Goal: Task Accomplishment & Management: Use online tool/utility

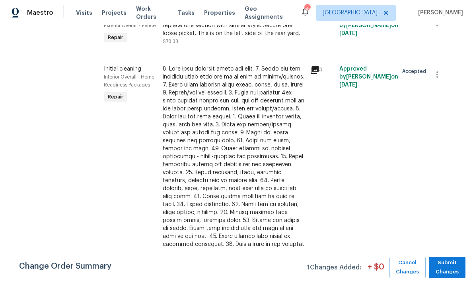
scroll to position [896, 0]
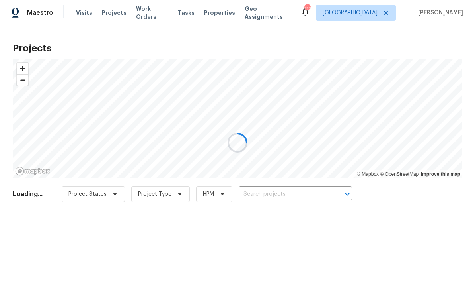
click at [266, 189] on div at bounding box center [237, 142] width 475 height 285
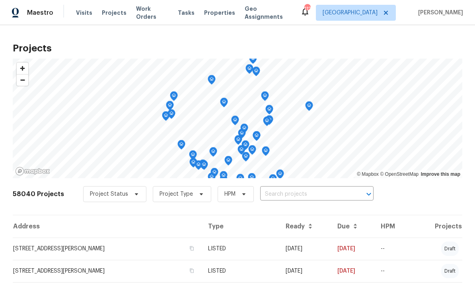
click at [274, 190] on input "text" at bounding box center [305, 194] width 91 height 12
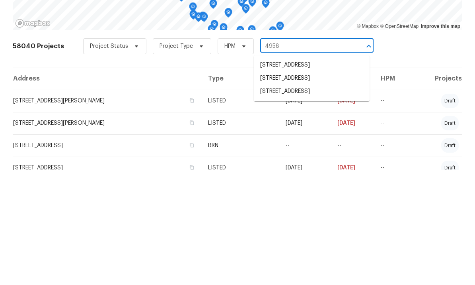
scroll to position [35, 0]
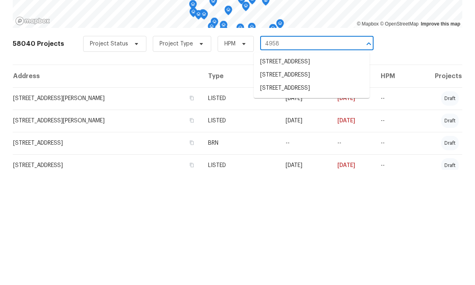
click at [290, 153] on input "4958" at bounding box center [305, 159] width 91 height 12
type input "4958 meadow"
click at [312, 170] on li "4958 Meadow Ln, Marietta, GA 30068" at bounding box center [312, 176] width 116 height 13
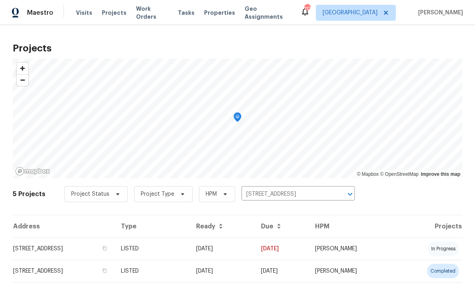
click at [109, 245] on td "4958 Meadow Ln, Marietta, GA 30068" at bounding box center [64, 248] width 102 height 22
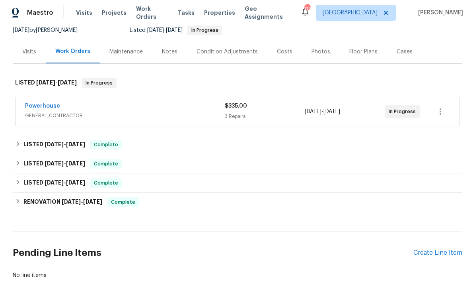
scroll to position [83, 0]
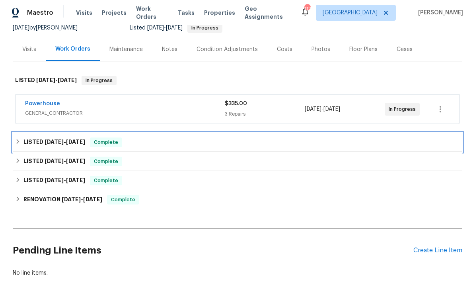
click at [72, 140] on span "[DATE]" at bounding box center [75, 142] width 19 height 6
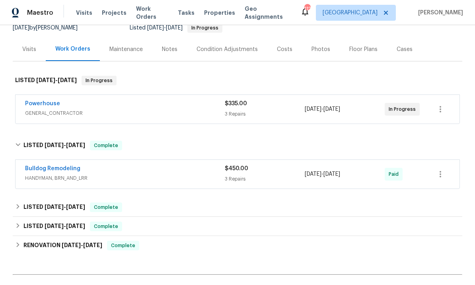
click at [73, 105] on div "Powerhouse" at bounding box center [125, 105] width 200 height 10
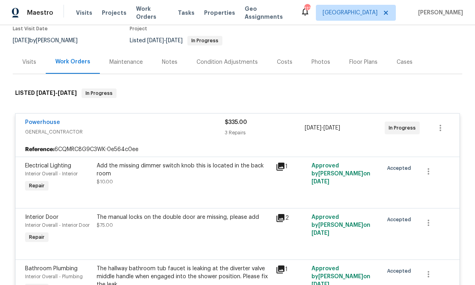
scroll to position [69, 0]
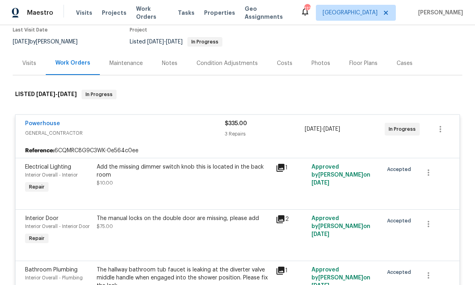
click at [44, 122] on link "Powerhouse" at bounding box center [42, 124] width 35 height 6
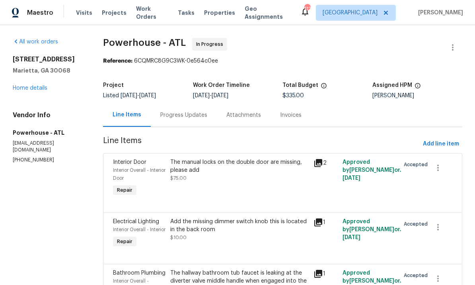
click at [202, 114] on div "Progress Updates" at bounding box center [183, 115] width 47 height 8
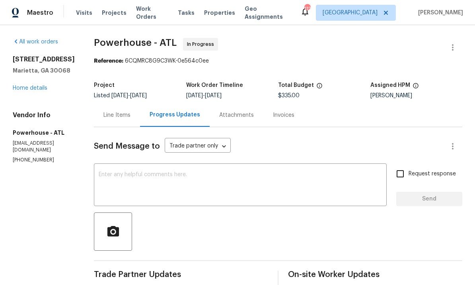
click at [39, 86] on link "Home details" at bounding box center [30, 88] width 35 height 6
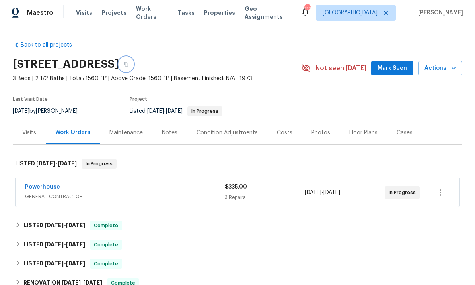
click at [133, 61] on button "button" at bounding box center [126, 64] width 14 height 14
click at [102, 192] on div "Powerhouse" at bounding box center [125, 188] width 200 height 10
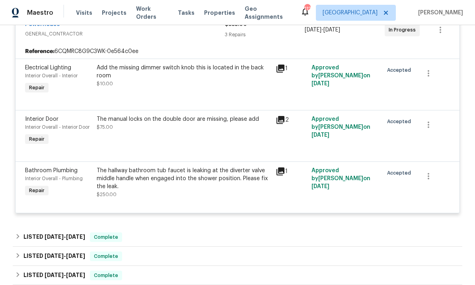
scroll to position [167, 0]
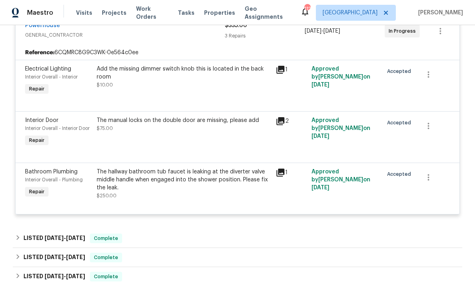
click at [251, 70] on div "Add the missing dimmer switch knob this is located in the back room" at bounding box center [184, 73] width 174 height 16
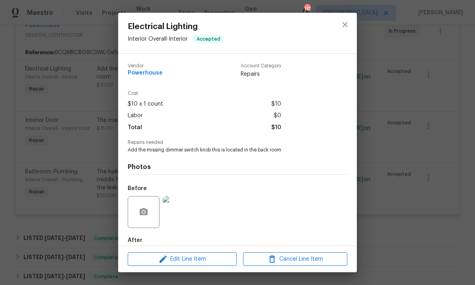
click at [181, 211] on img at bounding box center [179, 212] width 32 height 32
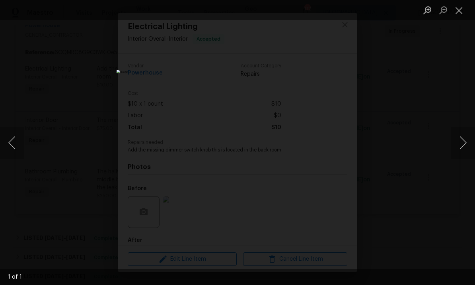
click at [452, 13] on button "Close lightbox" at bounding box center [460, 10] width 16 height 14
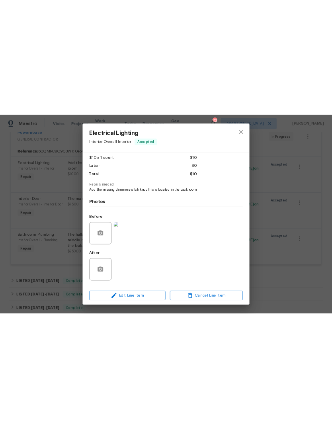
scroll to position [44, 0]
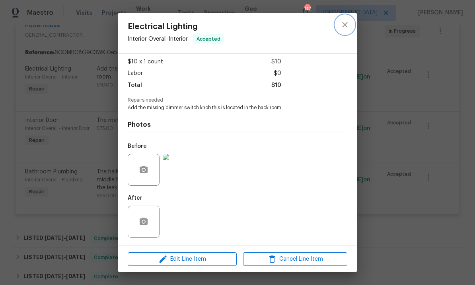
click at [348, 23] on icon "close" at bounding box center [345, 25] width 10 height 10
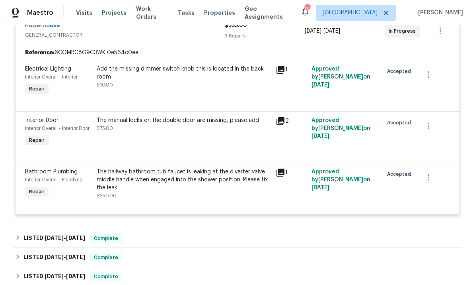
click at [279, 124] on icon at bounding box center [281, 121] width 10 height 10
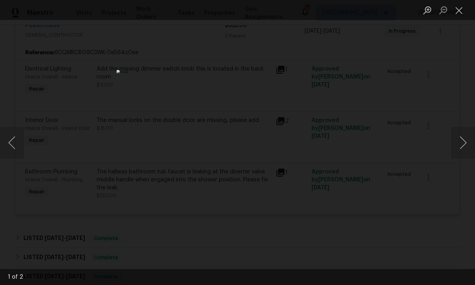
scroll to position [137, 0]
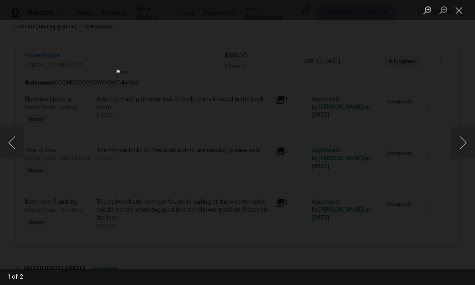
click at [460, 145] on button "Next image" at bounding box center [464, 143] width 24 height 32
click at [465, 143] on button "Next image" at bounding box center [464, 143] width 24 height 32
click at [466, 12] on button "Close lightbox" at bounding box center [460, 10] width 16 height 14
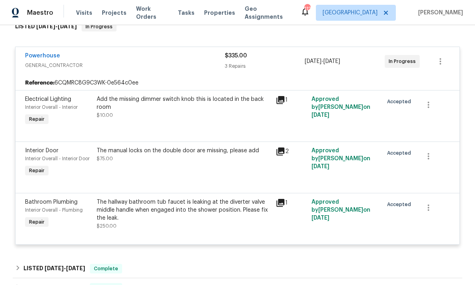
click at [163, 209] on div "The hallway bathroom tub faucet is leaking at the diverter valve middle handle …" at bounding box center [184, 210] width 174 height 24
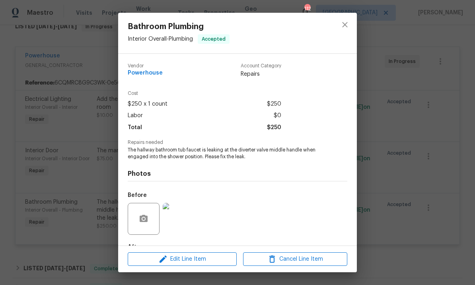
click at [180, 219] on img at bounding box center [179, 219] width 32 height 32
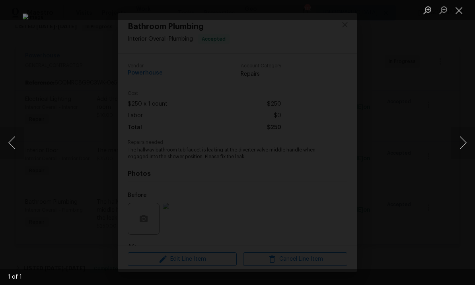
click at [462, 7] on button "Close lightbox" at bounding box center [460, 10] width 16 height 14
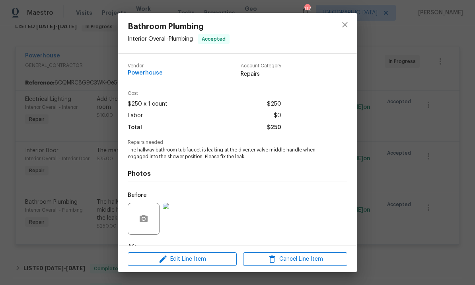
click at [178, 219] on img at bounding box center [179, 219] width 32 height 32
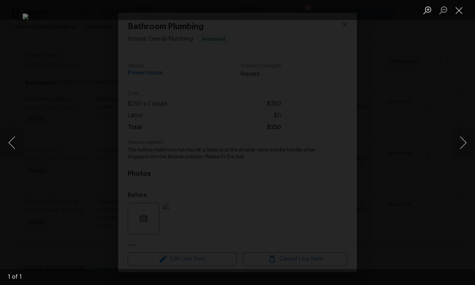
click at [461, 7] on button "Close lightbox" at bounding box center [460, 10] width 16 height 14
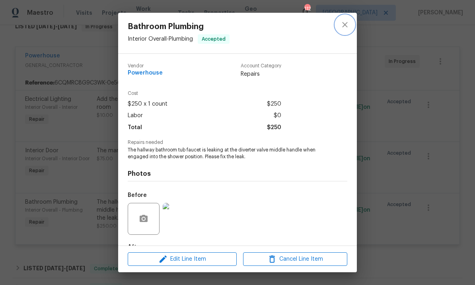
click at [344, 23] on icon "close" at bounding box center [345, 25] width 10 height 10
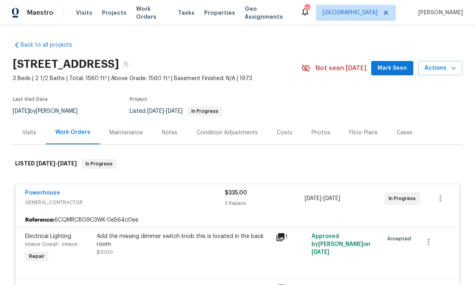
scroll to position [0, 0]
click at [443, 68] on span "Actions" at bounding box center [440, 68] width 31 height 10
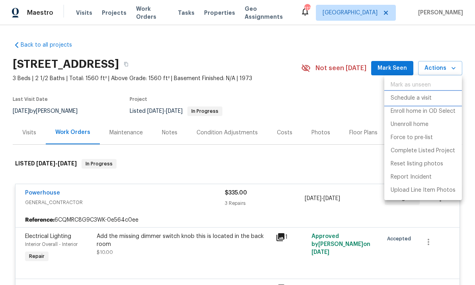
click at [420, 100] on p "Schedule a visit" at bounding box center [411, 98] width 41 height 8
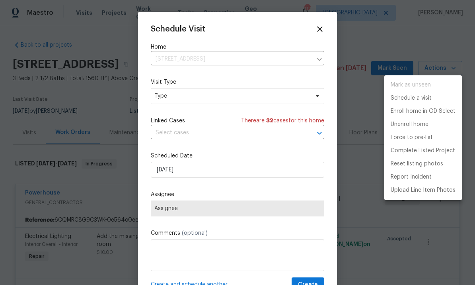
click at [198, 96] on div at bounding box center [237, 142] width 475 height 285
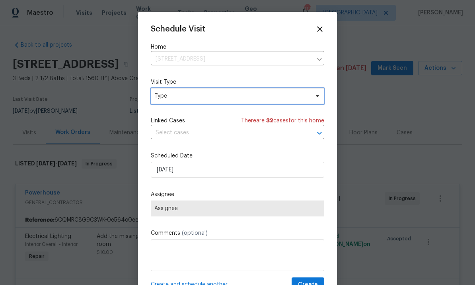
click at [318, 96] on icon at bounding box center [318, 96] width 6 height 6
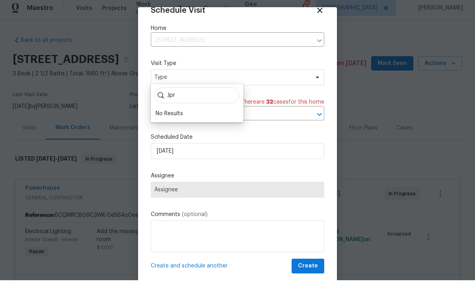
scroll to position [16, 0]
type input "J"
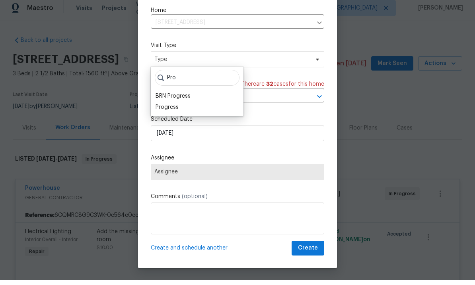
scroll to position [18, 0]
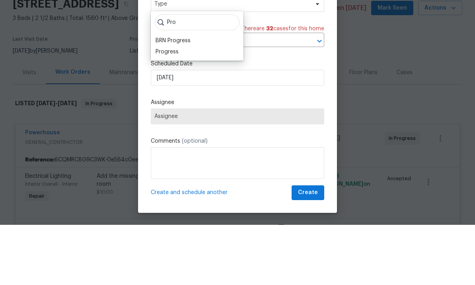
type input "Pro"
click at [172, 108] on div "Progress" at bounding box center [167, 112] width 23 height 8
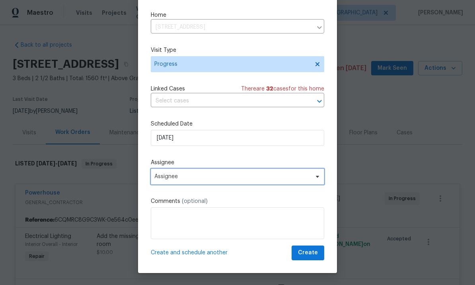
click at [211, 176] on span "Assignee" at bounding box center [233, 176] width 156 height 6
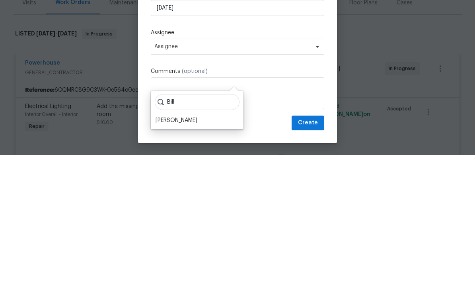
scroll to position [0, 0]
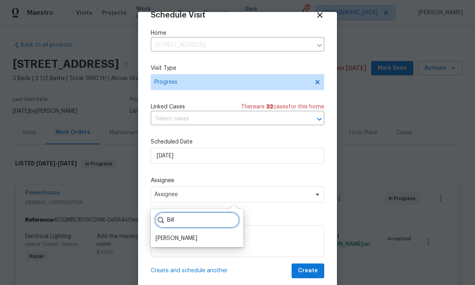
type input "Bill"
click at [183, 239] on div "[PERSON_NAME]" at bounding box center [177, 238] width 42 height 8
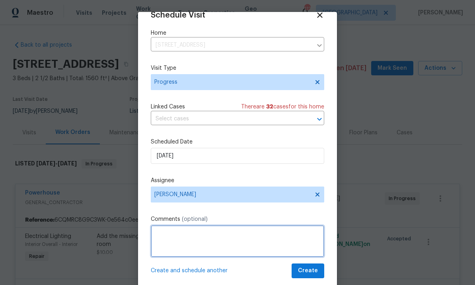
click at [212, 235] on textarea at bounding box center [238, 241] width 174 height 32
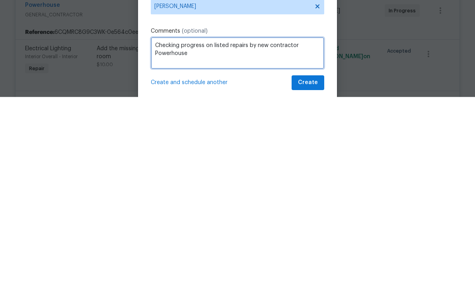
type textarea "Checking progress on listed repairs by new contractor Powerhouse"
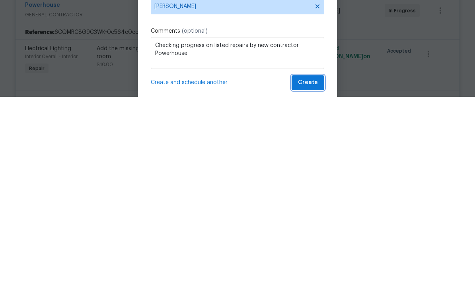
click at [311, 266] on span "Create" at bounding box center [308, 271] width 20 height 10
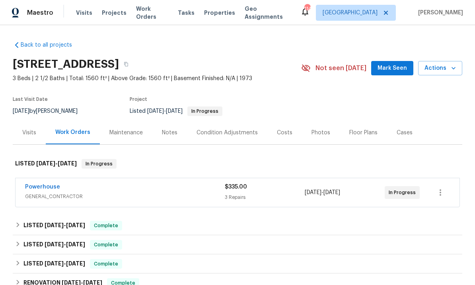
click at [50, 186] on link "Powerhouse" at bounding box center [42, 187] width 35 height 6
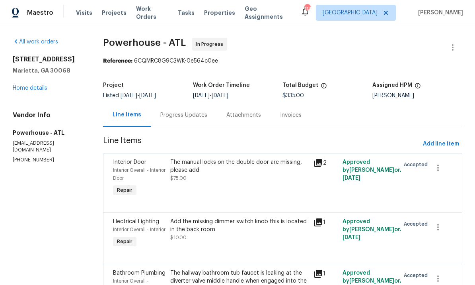
click at [207, 119] on div "Progress Updates" at bounding box center [183, 115] width 47 height 8
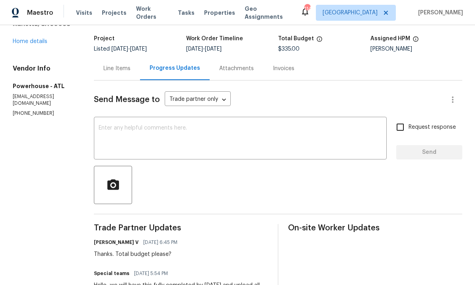
scroll to position [28, 0]
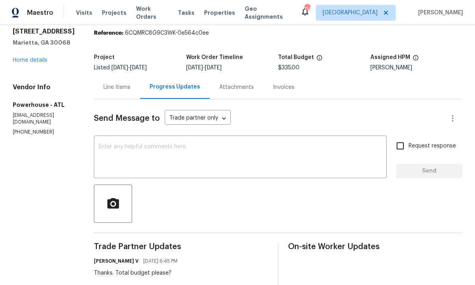
click at [190, 148] on textarea at bounding box center [241, 158] width 284 height 28
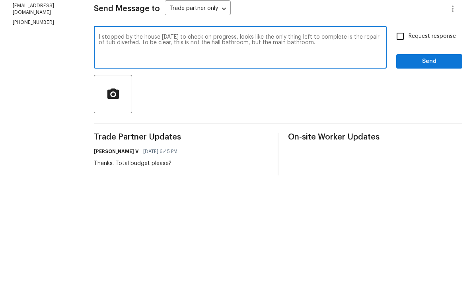
scroll to position [30, 0]
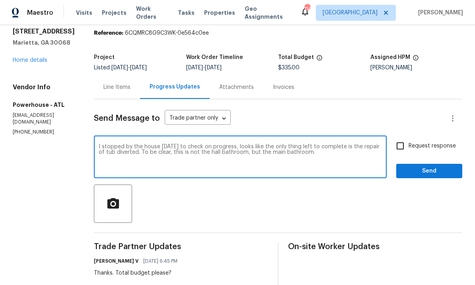
type textarea "I stopped by the house today to check on progress, looks like the only thing le…"
click at [435, 164] on button "Send" at bounding box center [430, 171] width 66 height 15
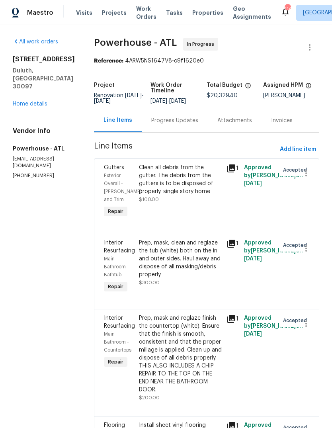
click at [40, 101] on link "Home details" at bounding box center [30, 104] width 35 height 6
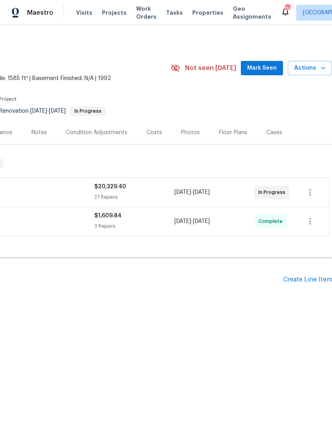
scroll to position [0, 118]
click at [317, 67] on span "Actions" at bounding box center [309, 68] width 31 height 10
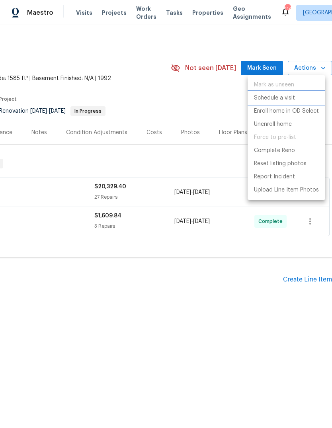
click at [282, 94] on p "Schedule a visit" at bounding box center [274, 98] width 41 height 8
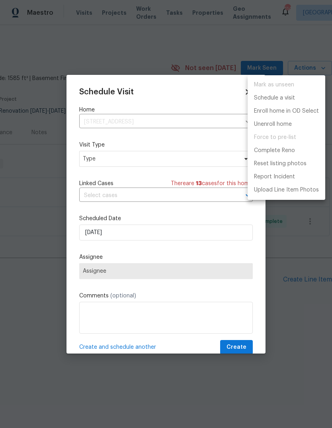
click at [139, 162] on div at bounding box center [166, 214] width 332 height 428
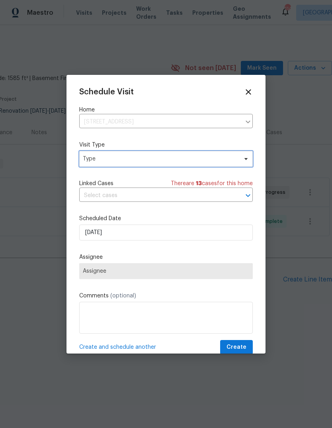
click at [174, 156] on span "Type" at bounding box center [160, 159] width 155 height 8
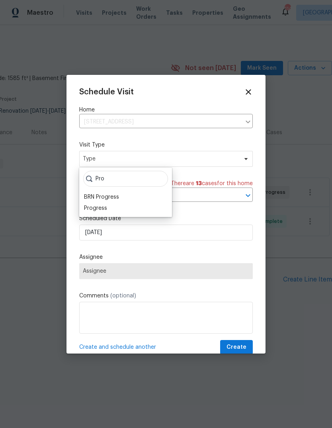
type input "Pro"
click at [98, 210] on div "Progress" at bounding box center [95, 208] width 23 height 8
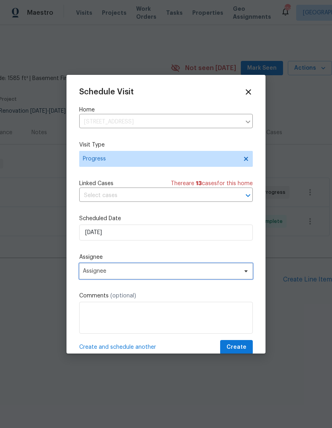
click at [127, 274] on span "Assignee" at bounding box center [161, 271] width 156 height 6
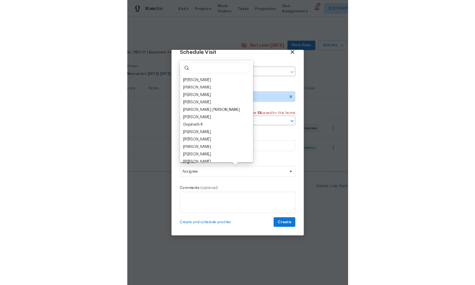
scroll to position [16, 0]
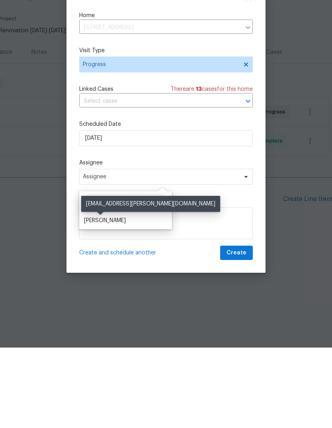
type input "Bill"
click at [111, 284] on div "[PERSON_NAME]" at bounding box center [105, 301] width 42 height 8
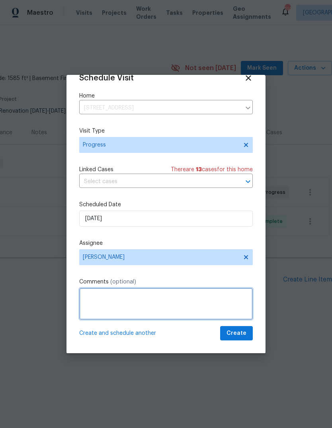
click at [114, 284] on textarea at bounding box center [166, 304] width 174 height 32
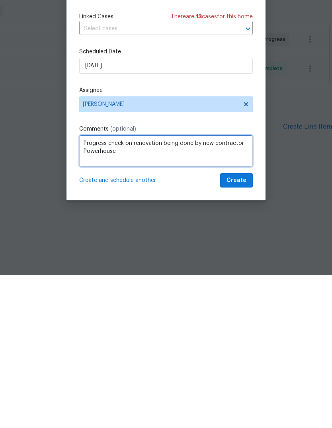
type textarea "Progress check on renovation being done by new contractor Powerhouse"
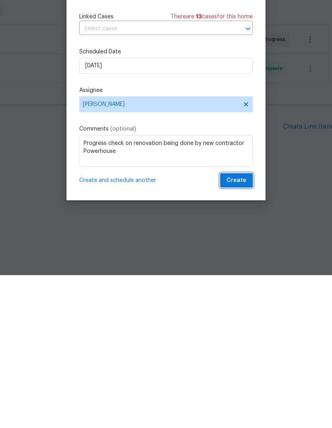
click at [241, 284] on span "Create" at bounding box center [237, 334] width 20 height 10
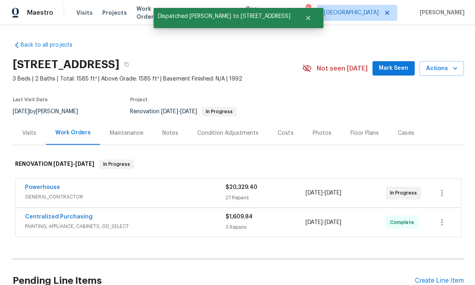
scroll to position [0, 0]
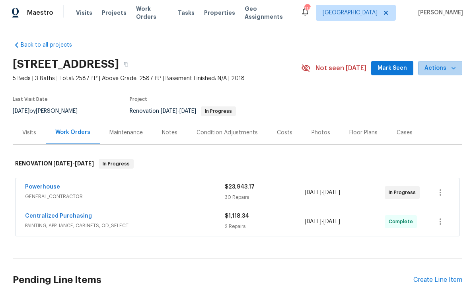
click at [449, 68] on span "Actions" at bounding box center [440, 68] width 31 height 10
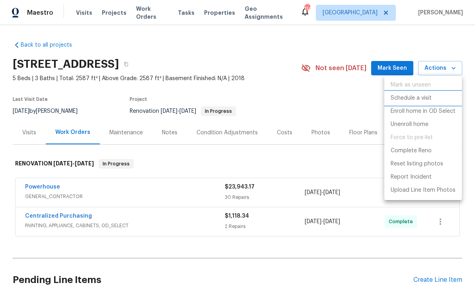
click at [423, 97] on p "Schedule a visit" at bounding box center [411, 98] width 41 height 8
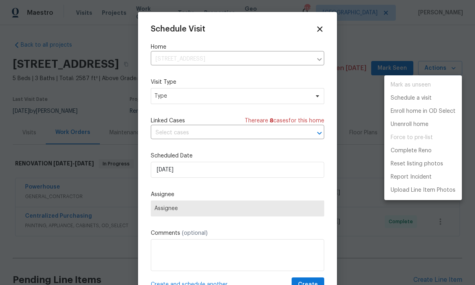
click at [207, 98] on div at bounding box center [237, 142] width 475 height 285
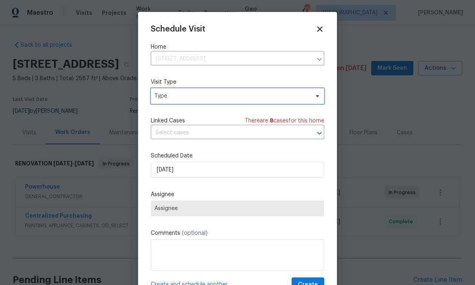
click at [275, 102] on span "Type" at bounding box center [238, 96] width 174 height 16
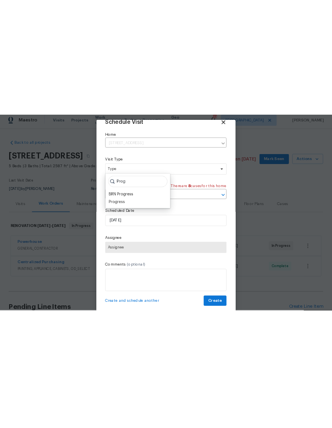
scroll to position [16, 0]
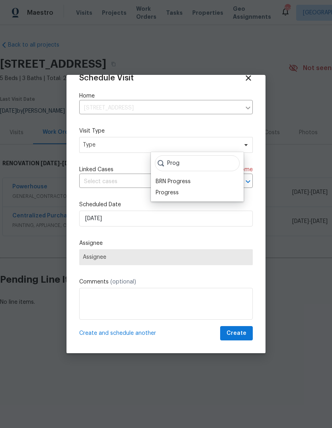
type input "Prog"
click at [185, 193] on div "Progress" at bounding box center [197, 192] width 88 height 11
click at [176, 191] on div "Progress" at bounding box center [167, 193] width 23 height 8
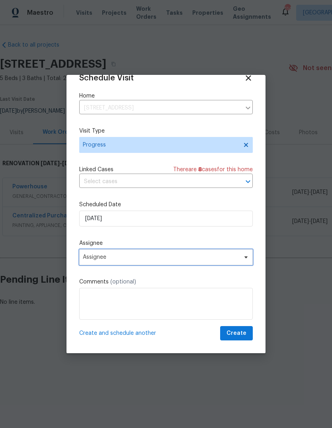
click at [133, 258] on span "Assignee" at bounding box center [161, 257] width 156 height 6
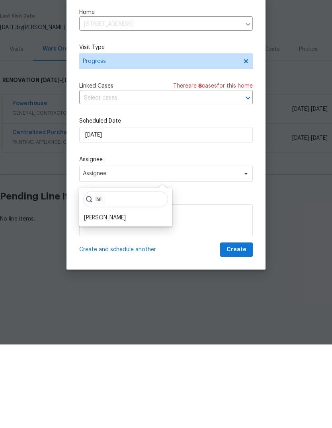
type input "Bill"
click at [114, 284] on div "[PERSON_NAME]" at bounding box center [105, 301] width 42 height 8
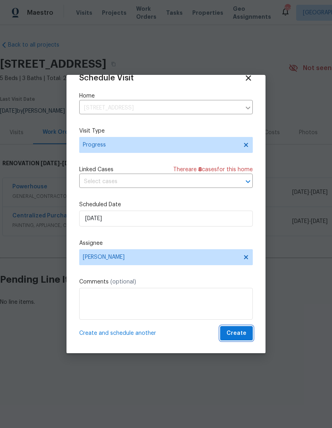
click at [242, 284] on span "Create" at bounding box center [237, 334] width 20 height 10
